Goal: Task Accomplishment & Management: Manage account settings

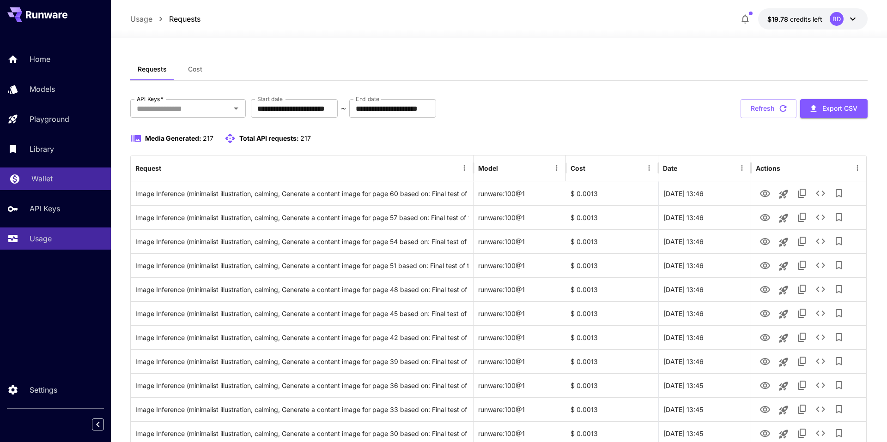
click at [54, 178] on div "Wallet" at bounding box center [67, 178] width 72 height 11
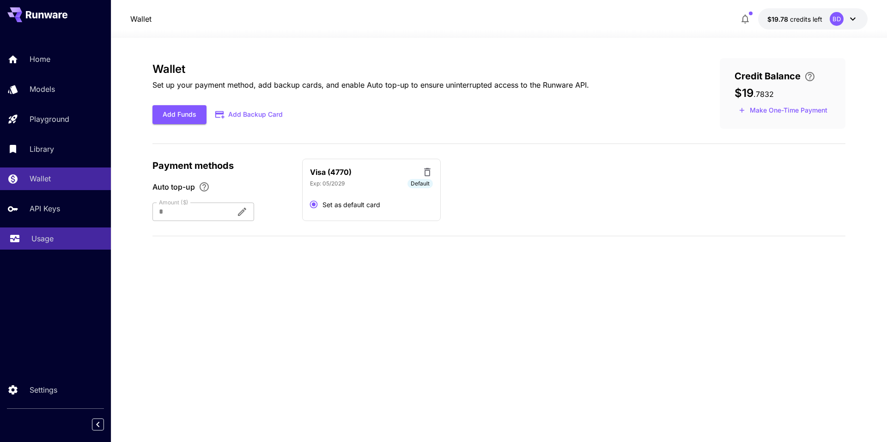
click at [58, 229] on link "Usage" at bounding box center [55, 239] width 111 height 23
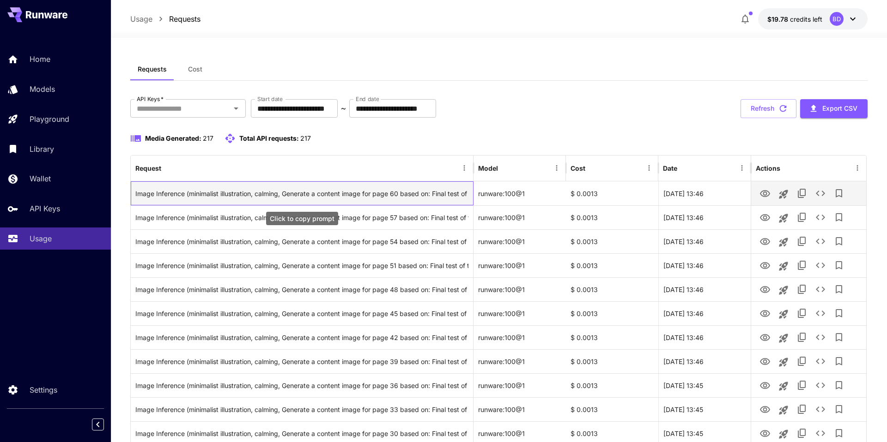
click at [288, 198] on div "Image Inference (minimalist illustration, calming, Generate a content image for…" at bounding box center [301, 194] width 333 height 24
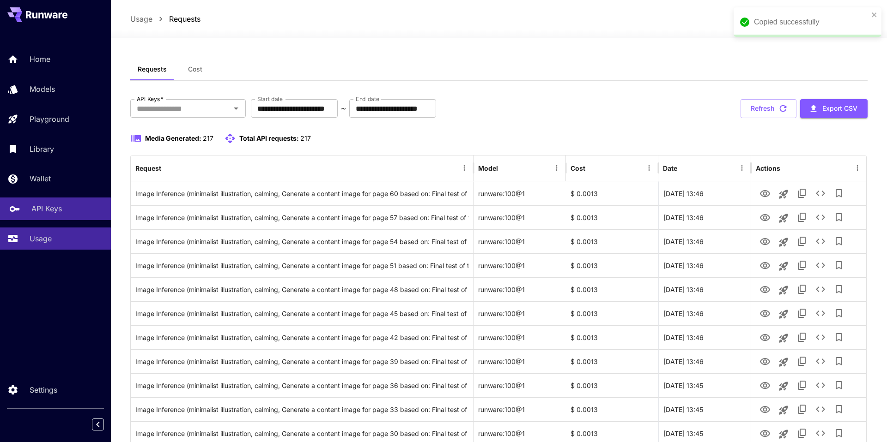
click at [81, 212] on div "API Keys" at bounding box center [67, 208] width 72 height 11
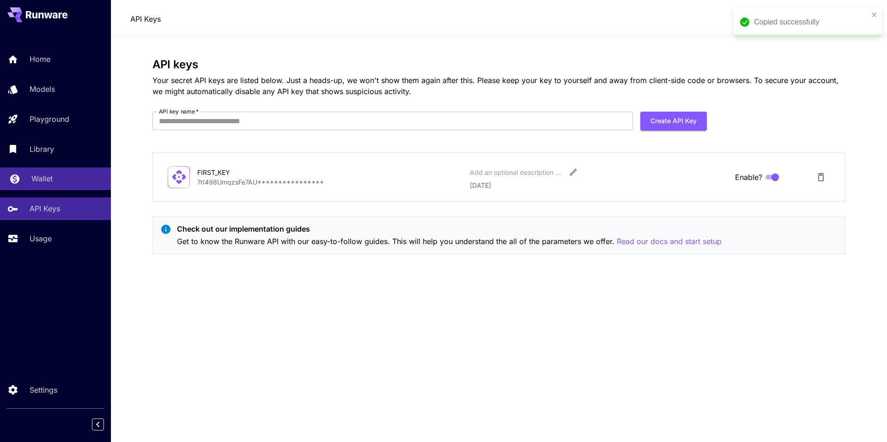
click at [77, 176] on div "Wallet" at bounding box center [67, 178] width 72 height 11
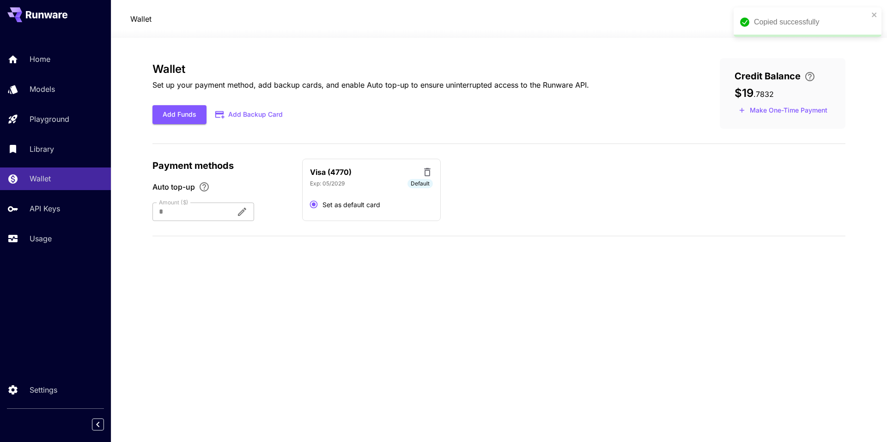
click at [451, 115] on div "Add Funds Add Backup Card" at bounding box center [370, 114] width 436 height 19
click at [574, 288] on div "Wallet Set up your payment method, add backup cards, and enable Auto top-up to …" at bounding box center [498, 240] width 693 height 364
click at [291, 281] on div "Wallet Set up your payment method, add backup cards, and enable Auto top-up to …" at bounding box center [498, 240] width 693 height 364
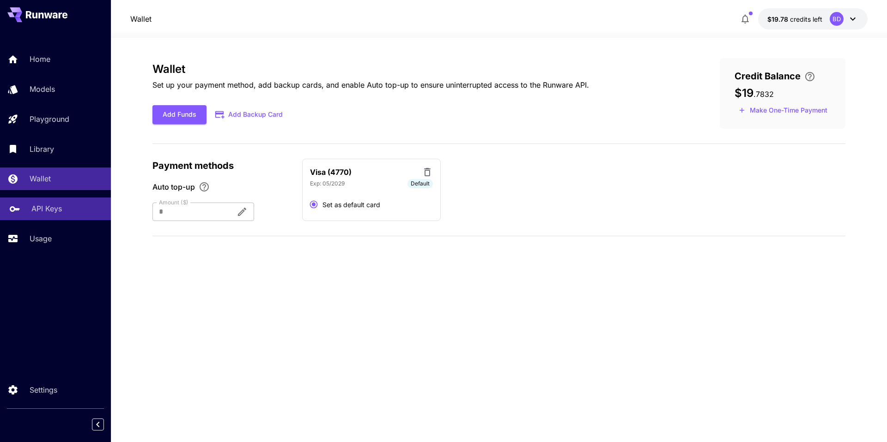
click at [57, 204] on p "API Keys" at bounding box center [46, 208] width 30 height 11
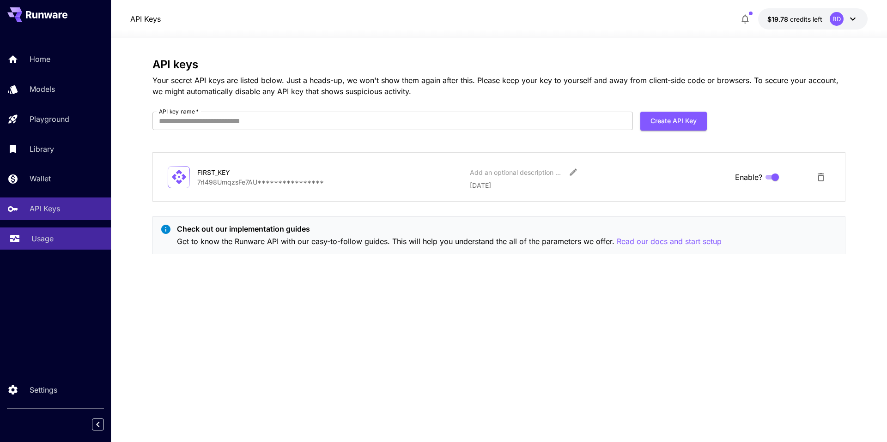
click at [56, 238] on div "Usage" at bounding box center [67, 238] width 72 height 11
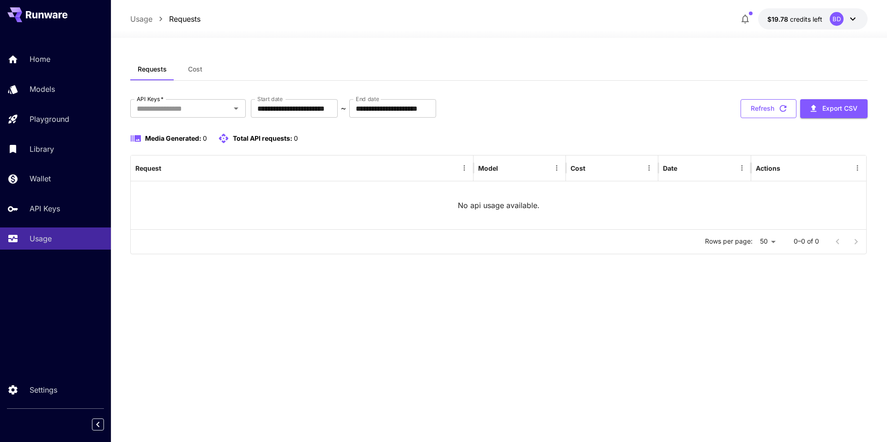
click at [781, 102] on button "Refresh" at bounding box center [768, 108] width 56 height 19
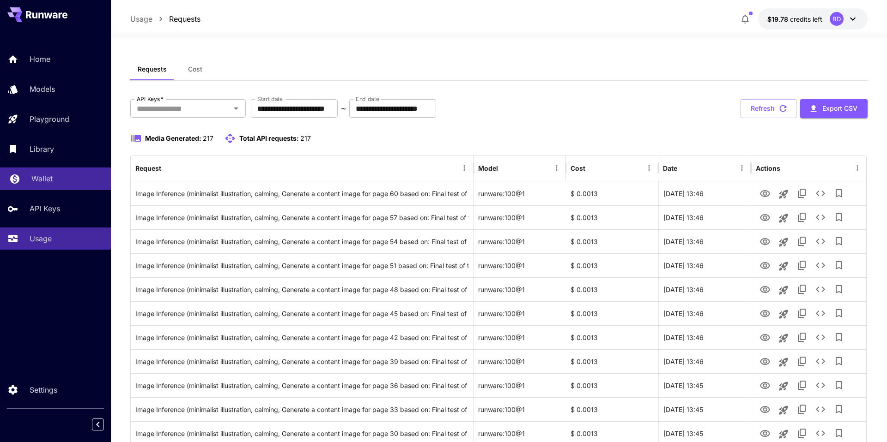
click at [48, 181] on p "Wallet" at bounding box center [41, 178] width 21 height 11
